Goal: Check status: Check status

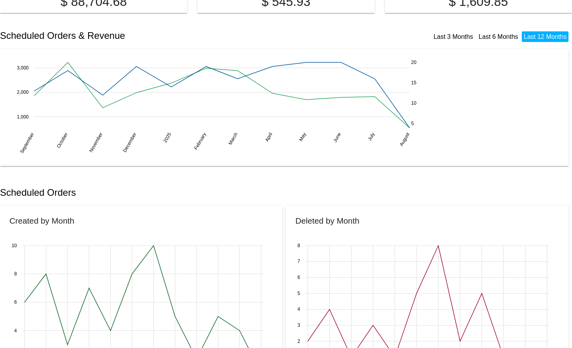
scroll to position [29, 0]
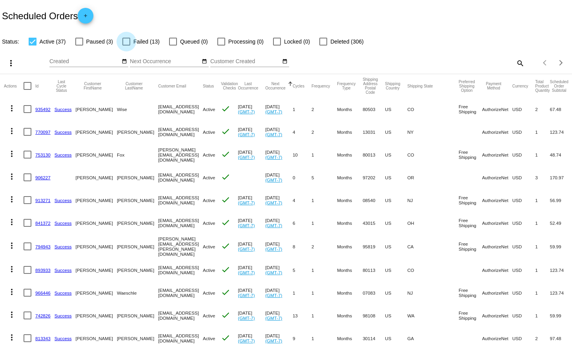
click at [126, 40] on div at bounding box center [127, 42] width 8 height 8
click at [126, 46] on input "Failed (13)" at bounding box center [126, 46] width 0 height 0
checkbox input "true"
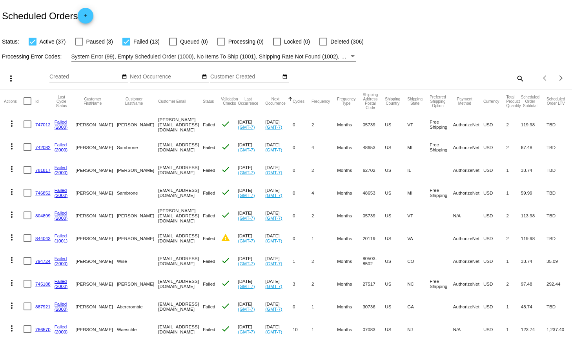
click at [33, 40] on div at bounding box center [33, 42] width 8 height 8
click at [33, 46] on input "Active (37)" at bounding box center [32, 46] width 0 height 0
checkbox input "false"
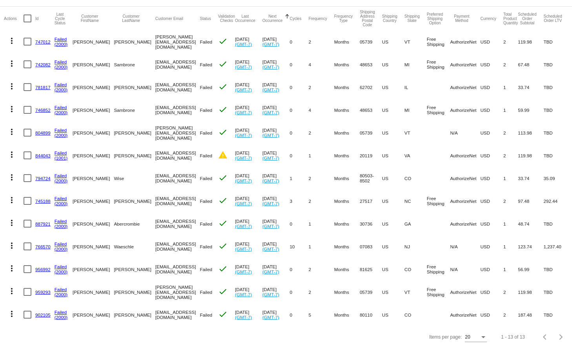
scroll to position [83, 0]
click at [38, 316] on link "902105" at bounding box center [42, 315] width 15 height 5
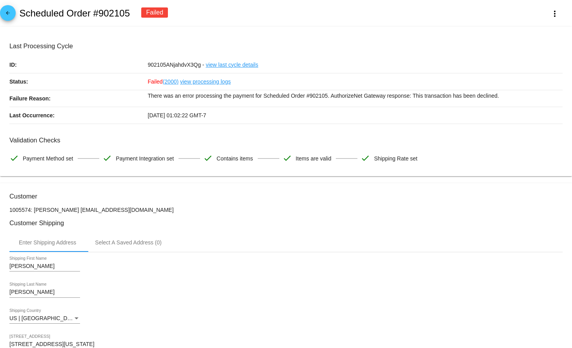
click at [200, 83] on link "view processing logs" at bounding box center [205, 81] width 51 height 16
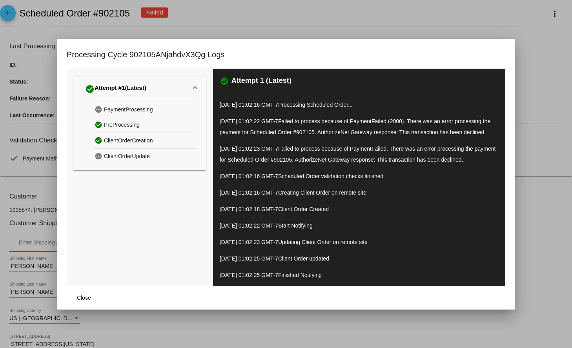
click at [382, 10] on div at bounding box center [286, 174] width 572 height 348
